Goal: Information Seeking & Learning: Learn about a topic

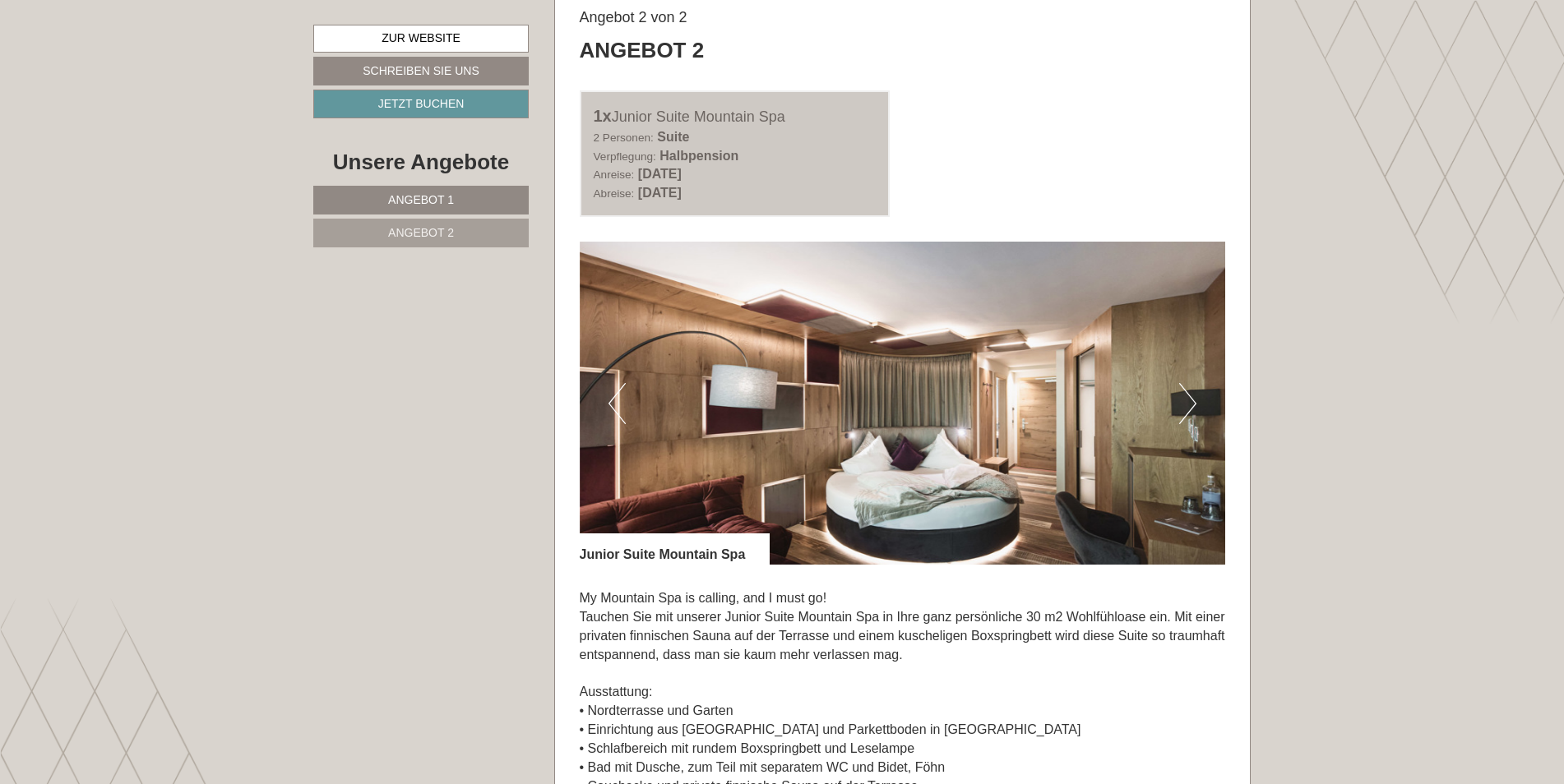
scroll to position [2137, 0]
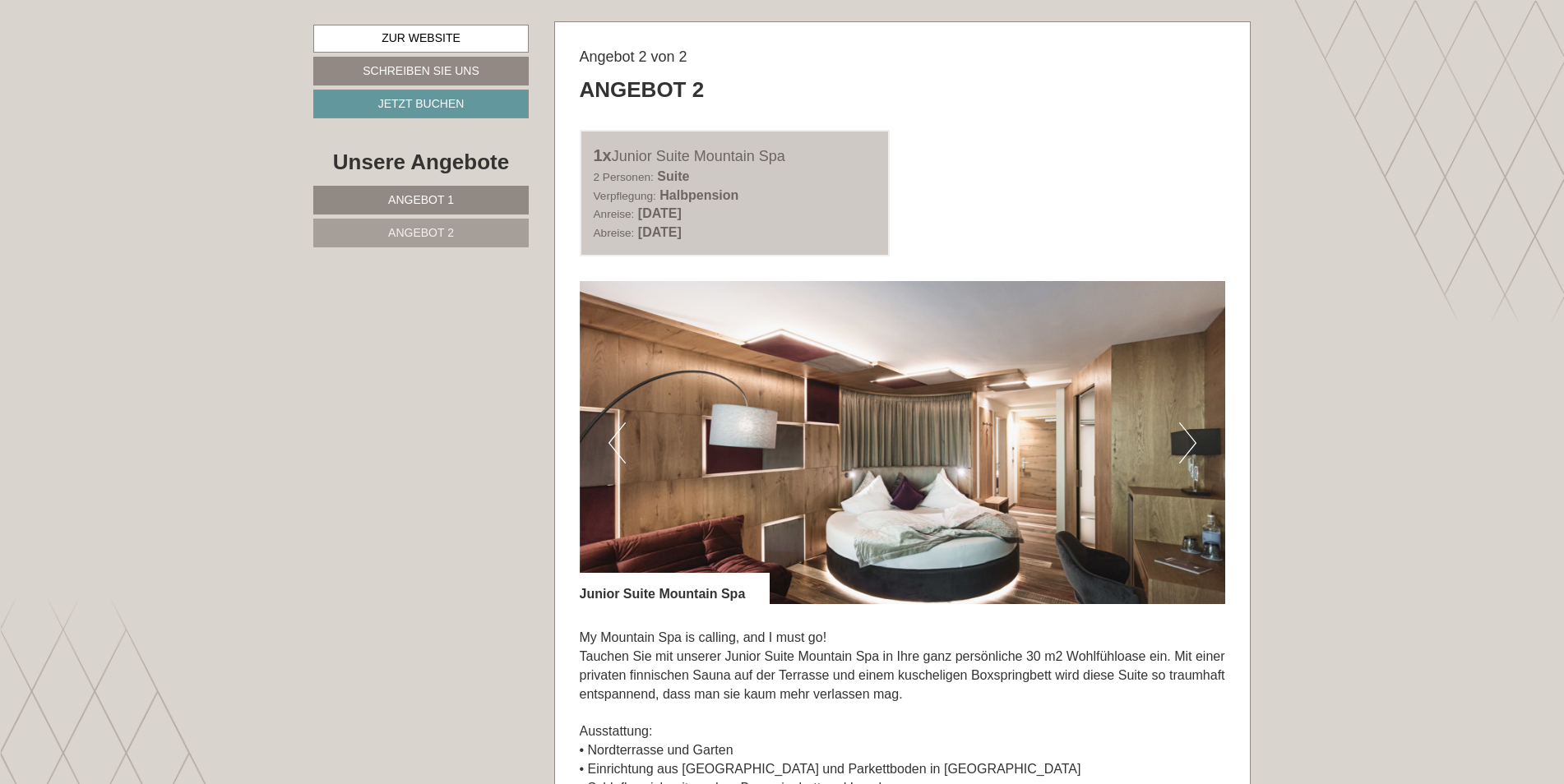
scroll to position [2056, 0]
